Goal: Entertainment & Leisure: Consume media (video, audio)

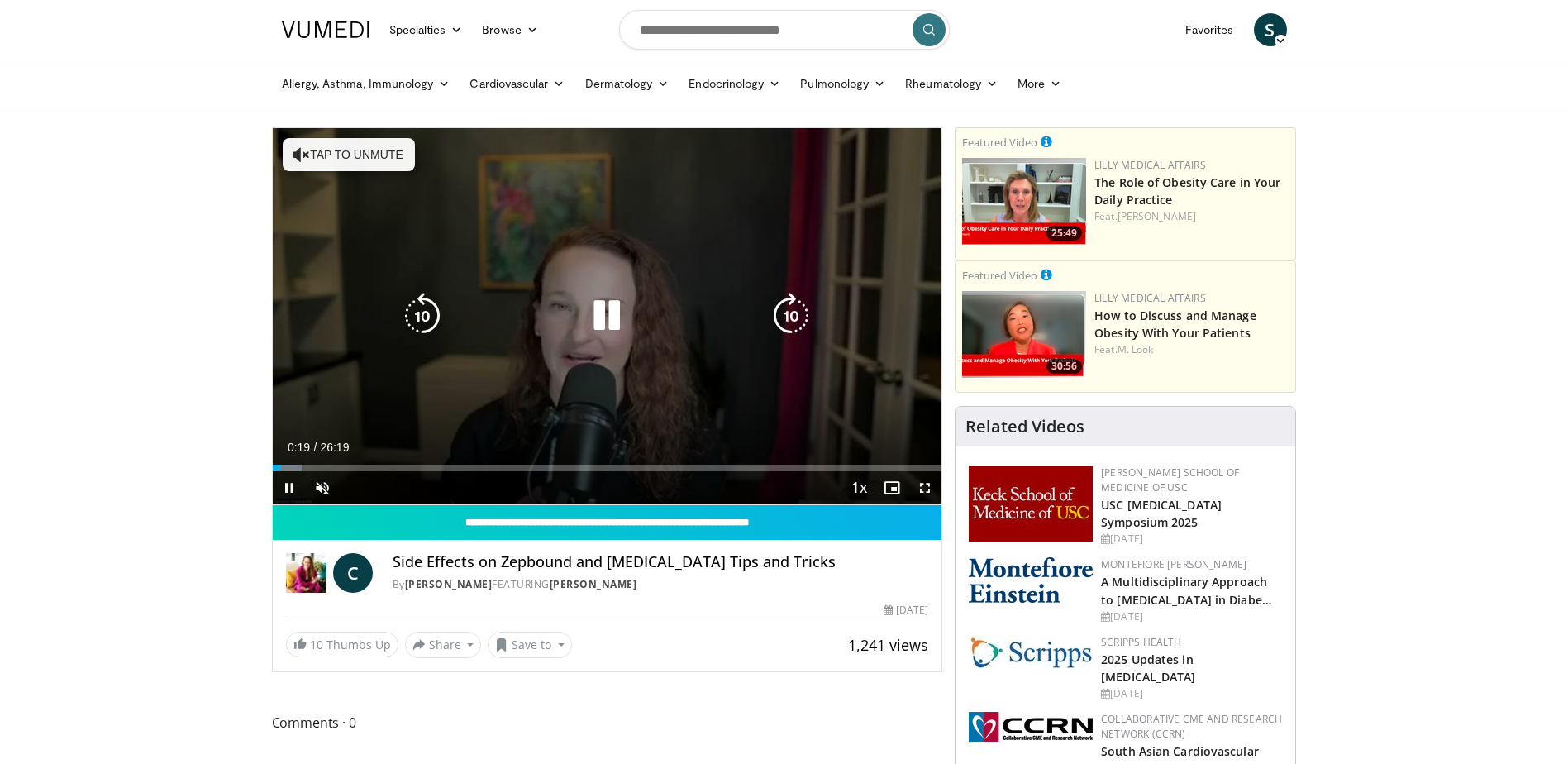
click at [314, 153] on button "Tap to unmute" at bounding box center [348, 154] width 132 height 33
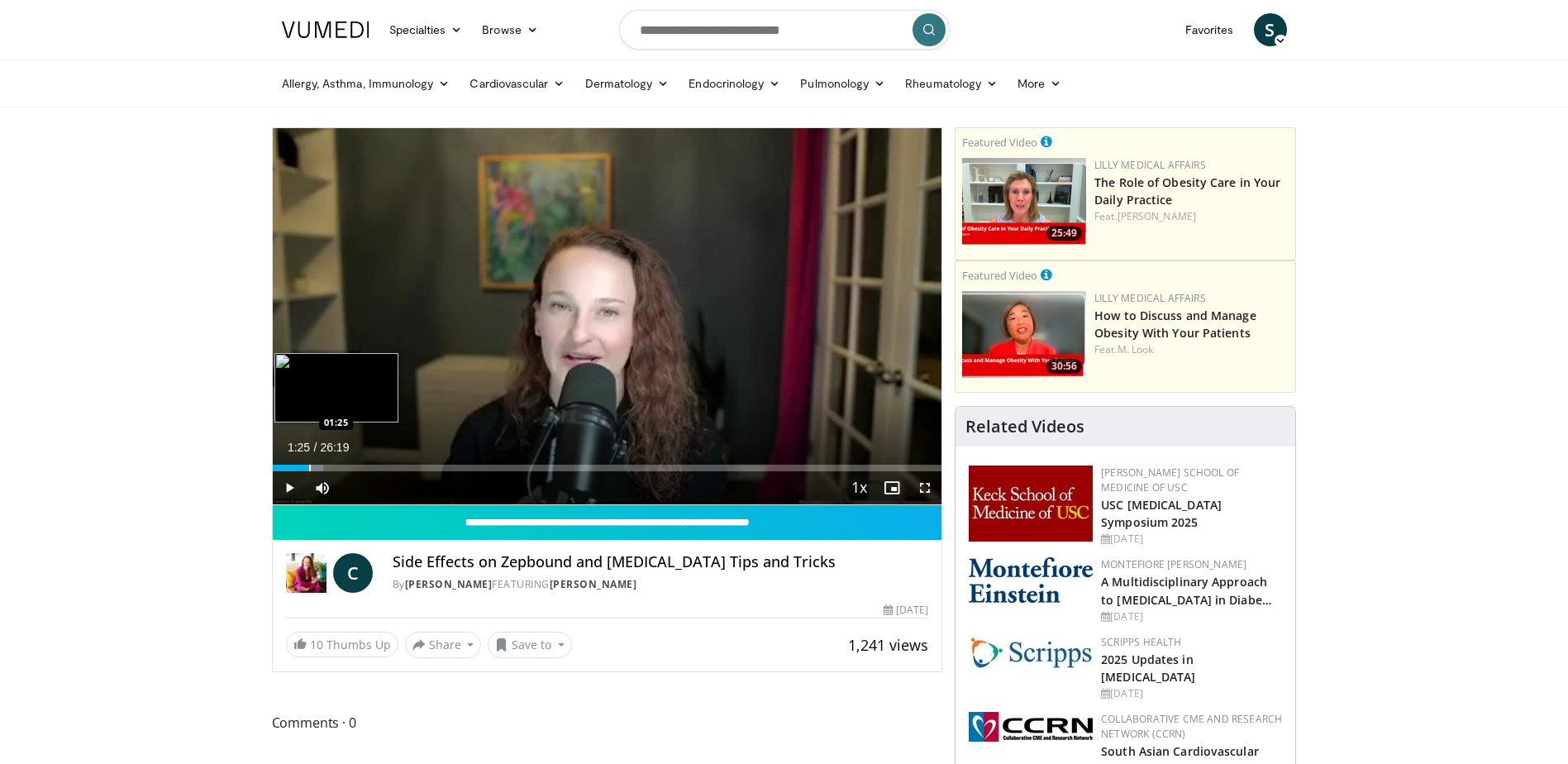
click at [309, 468] on div "Progress Bar" at bounding box center [310, 467] width 2 height 7
